Goal: Task Accomplishment & Management: Use online tool/utility

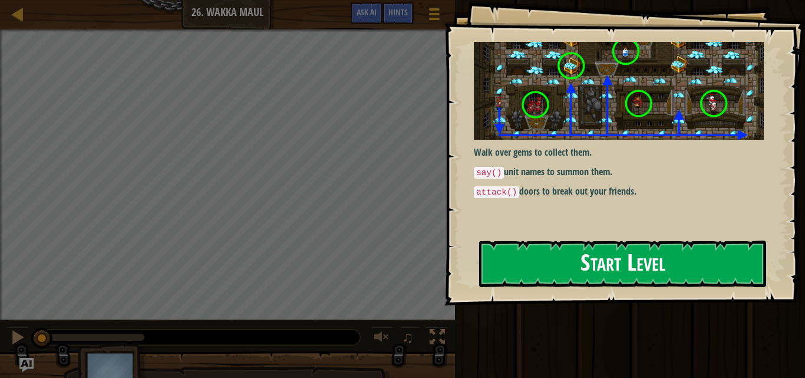
click at [638, 266] on button "Start Level" at bounding box center [622, 263] width 287 height 47
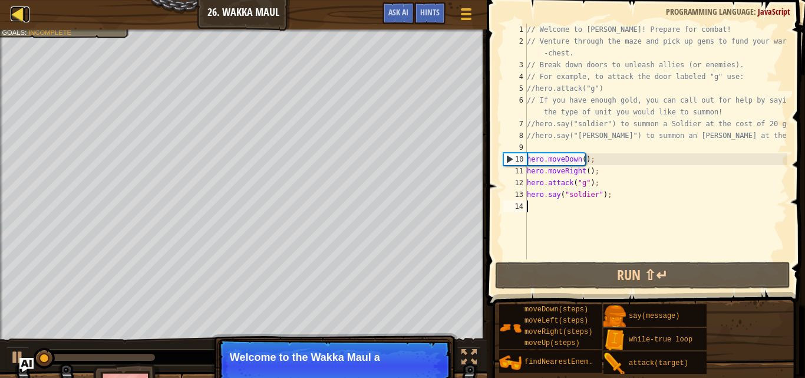
click at [17, 12] on div at bounding box center [18, 13] width 15 height 15
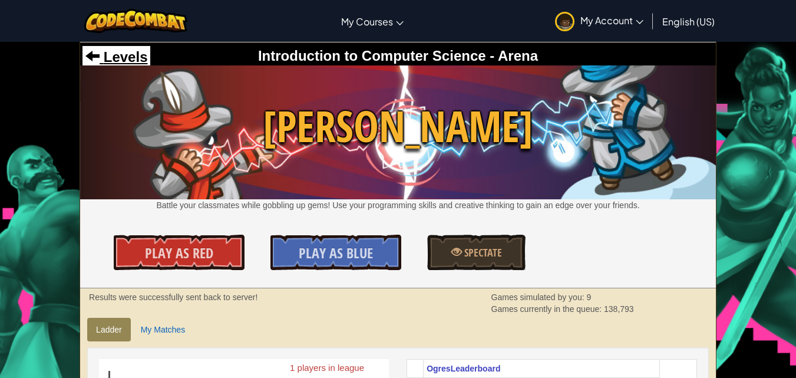
click at [113, 49] on div "Levels" at bounding box center [116, 57] width 68 height 22
click at [96, 60] on span at bounding box center [92, 55] width 14 height 14
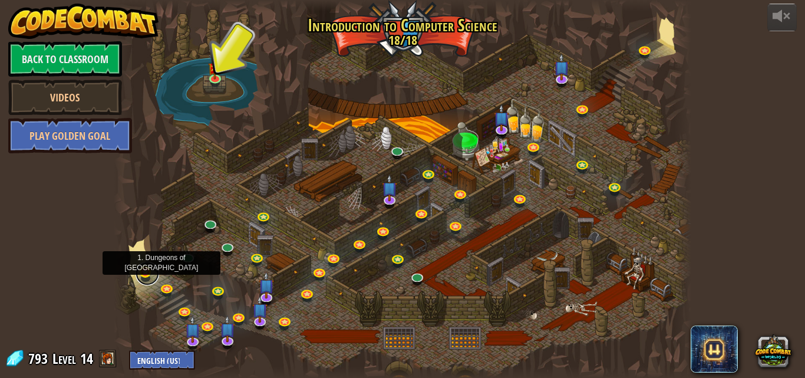
click at [145, 274] on link at bounding box center [147, 274] width 24 height 24
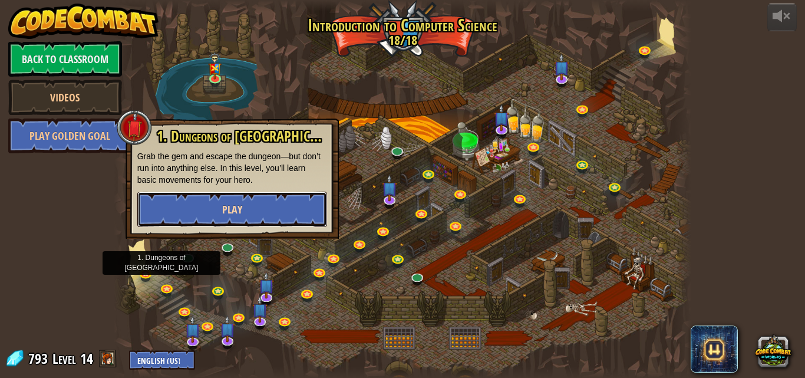
click at [203, 200] on button "Play" at bounding box center [232, 208] width 190 height 35
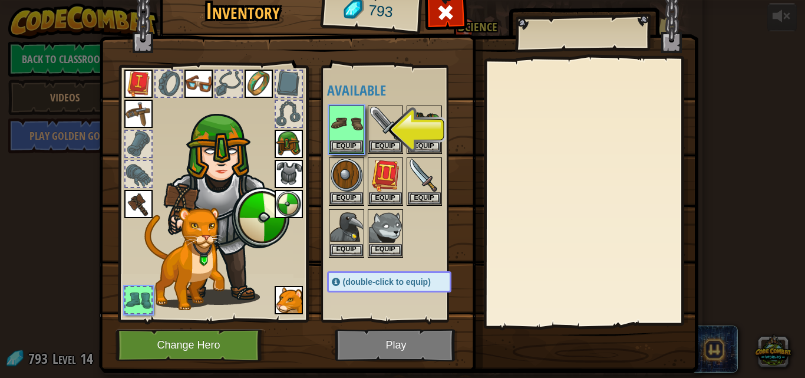
drag, startPoint x: 408, startPoint y: 333, endPoint x: 368, endPoint y: 362, distance: 50.2
click at [407, 333] on img at bounding box center [398, 159] width 599 height 428
click at [343, 147] on button "Equip" at bounding box center [346, 146] width 33 height 12
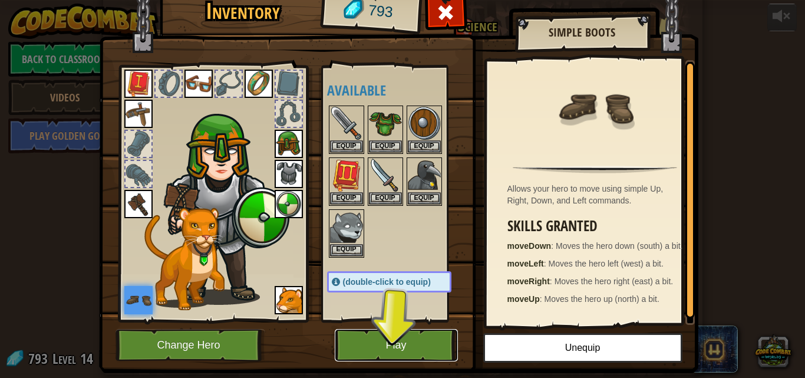
click at [356, 341] on button "Play" at bounding box center [396, 345] width 123 height 32
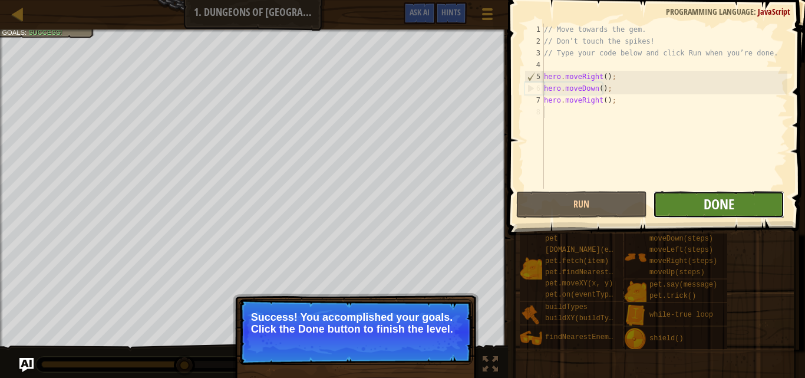
click at [722, 210] on span "Done" at bounding box center [718, 203] width 31 height 19
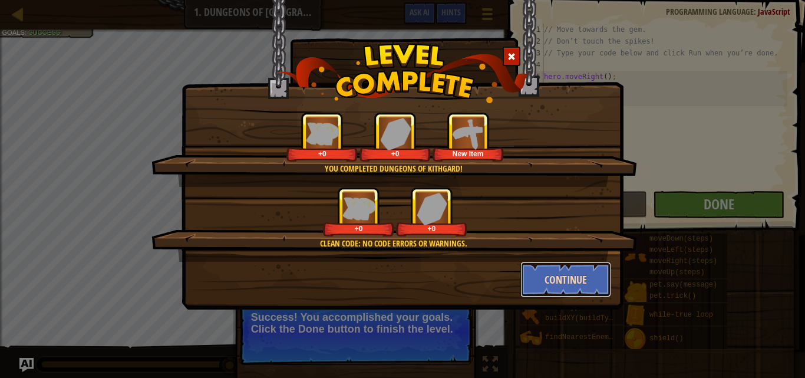
click at [596, 267] on button "Continue" at bounding box center [565, 279] width 91 height 35
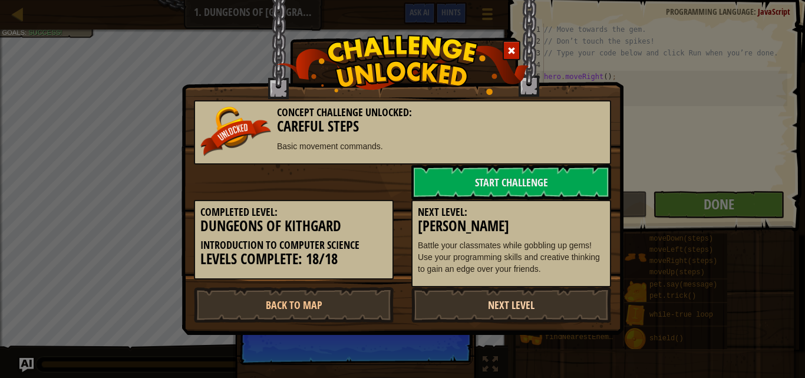
click at [548, 309] on link "Next Level" at bounding box center [511, 304] width 200 height 35
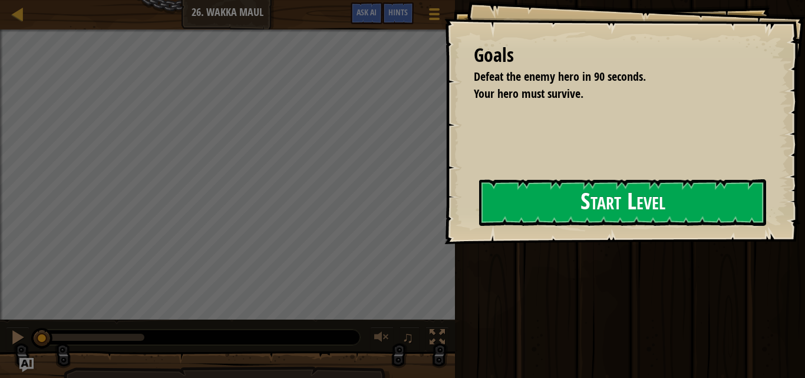
click at [541, 186] on button "Start Level" at bounding box center [622, 202] width 287 height 47
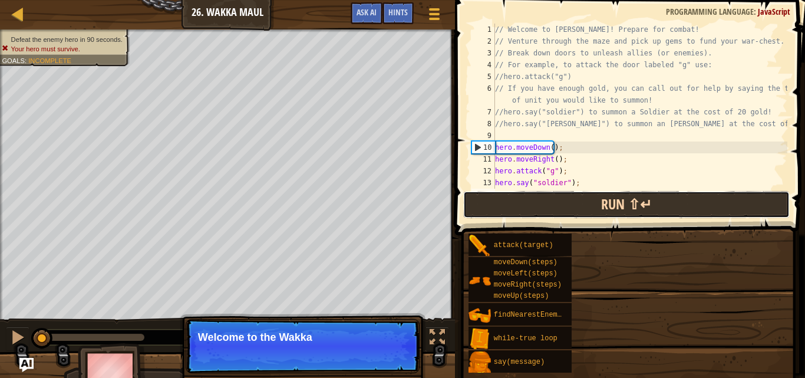
click at [620, 207] on button "Run ⇧↵" at bounding box center [626, 204] width 326 height 27
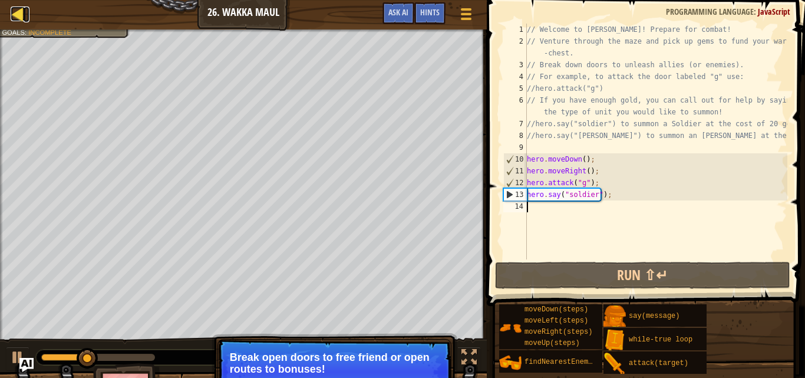
click at [23, 21] on div at bounding box center [18, 13] width 15 height 15
